Goal: Find specific page/section: Locate a particular part of the current website

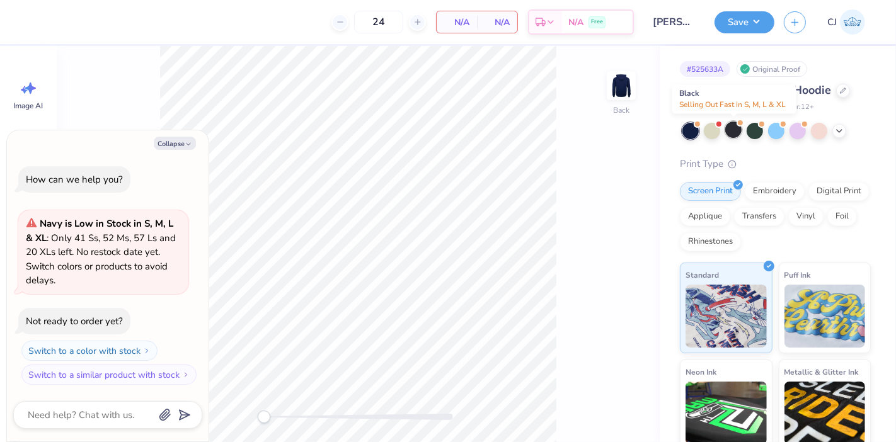
click at [737, 132] on div at bounding box center [733, 130] width 16 height 16
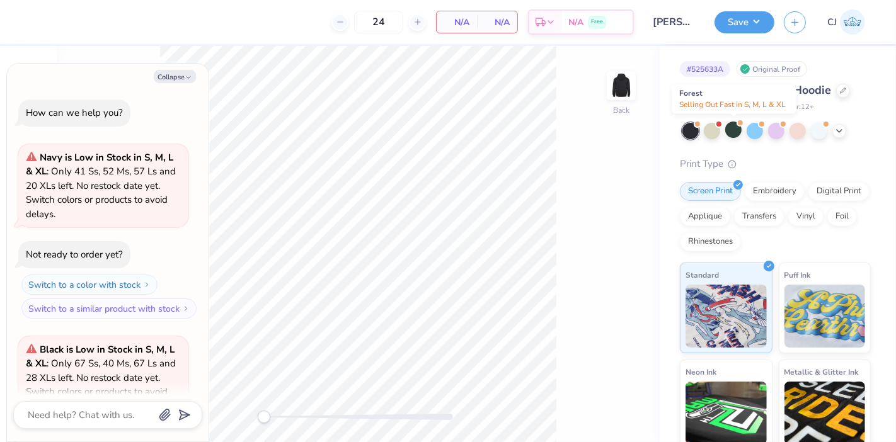
scroll to position [125, 0]
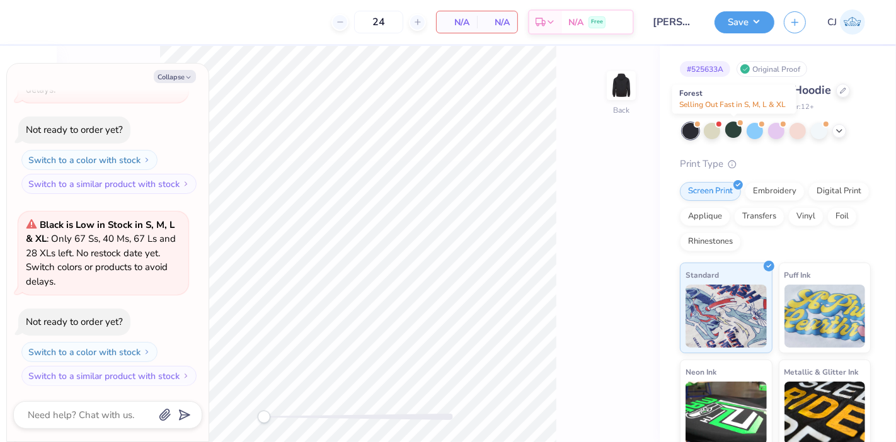
type textarea "x"
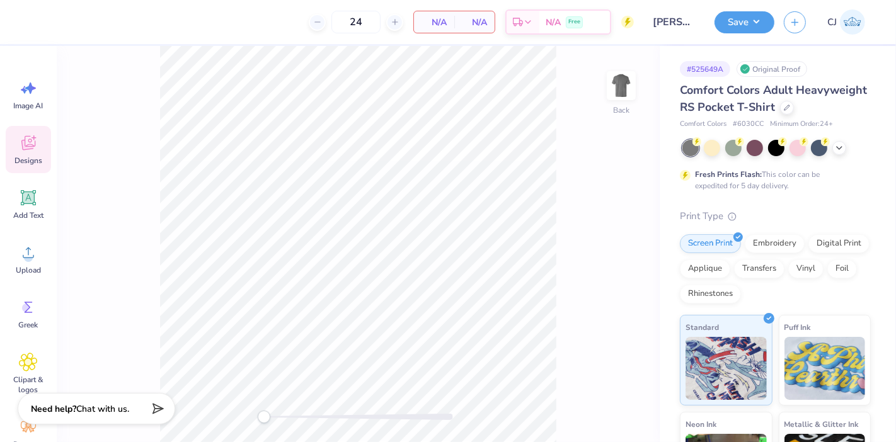
click at [22, 153] on div "Designs" at bounding box center [28, 149] width 45 height 47
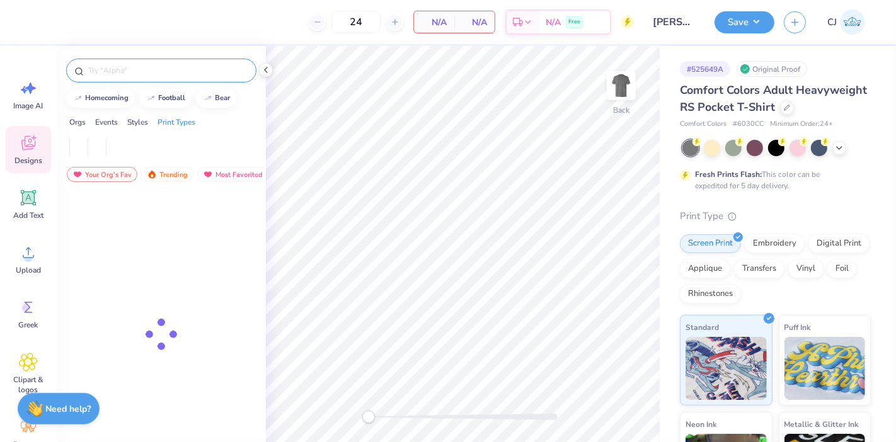
click at [139, 74] on input "text" at bounding box center [167, 70] width 161 height 13
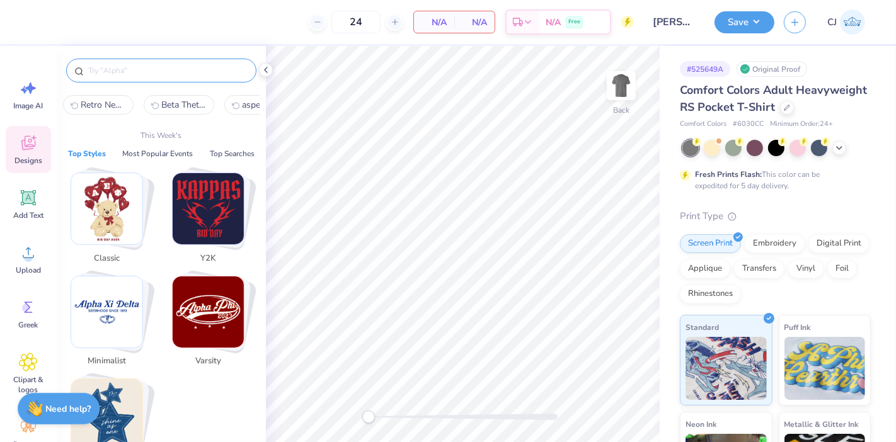
paste input "Tailgate Picnic With Barbecue"
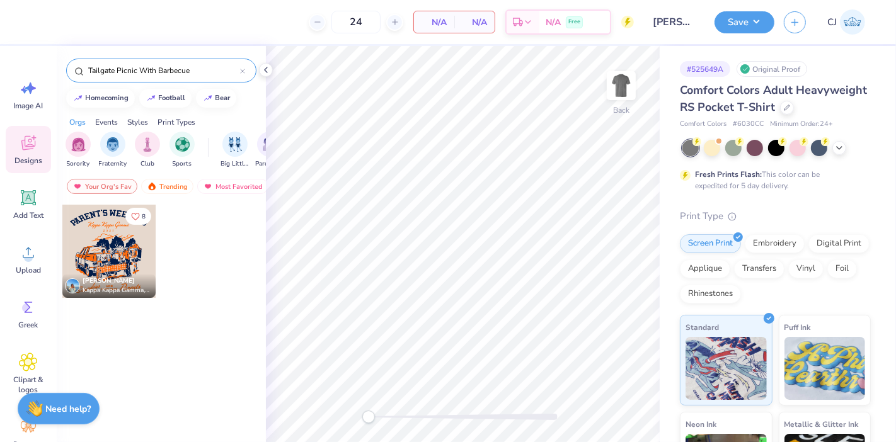
type input "Tailgate Picnic With Barbecue"
